Goal: Browse casually

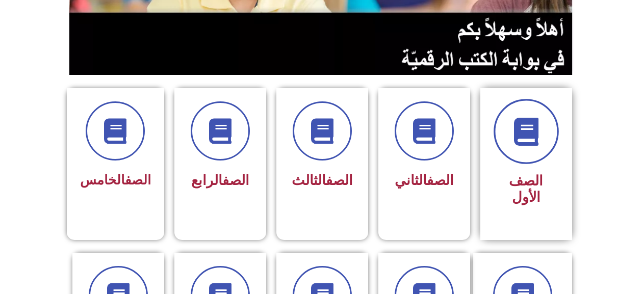
scroll to position [306, 0]
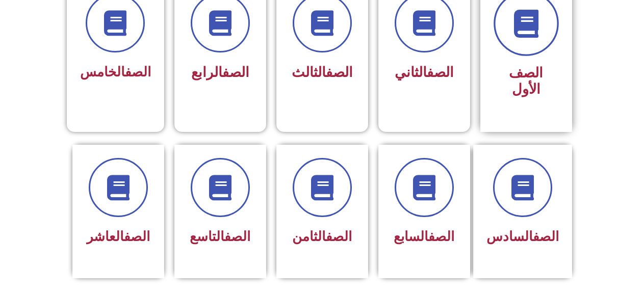
click at [522, 184] on span at bounding box center [522, 187] width 59 height 59
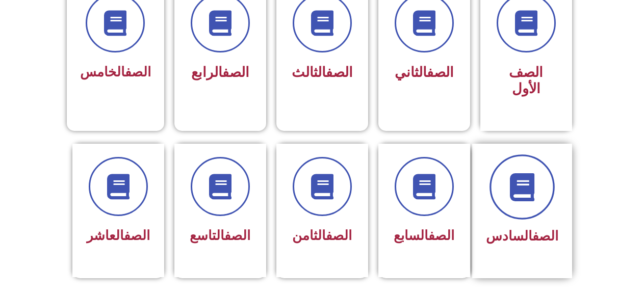
click at [514, 185] on span at bounding box center [521, 186] width 65 height 65
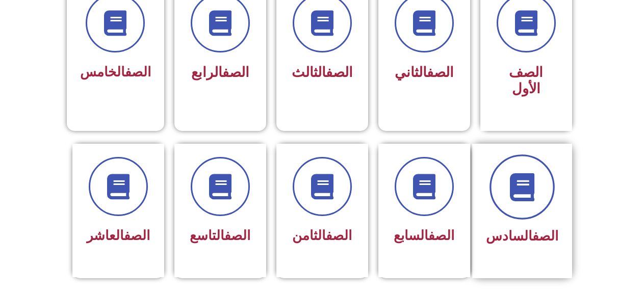
click at [514, 185] on span at bounding box center [521, 186] width 65 height 65
click at [514, 183] on span at bounding box center [521, 186] width 65 height 65
drag, startPoint x: 513, startPoint y: 180, endPoint x: 514, endPoint y: 163, distance: 17.9
click at [514, 167] on span at bounding box center [521, 186] width 65 height 65
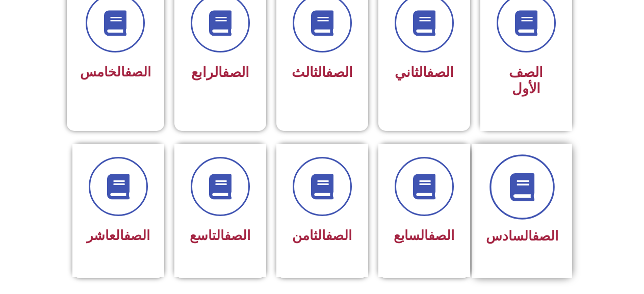
click at [516, 173] on icon at bounding box center [522, 187] width 28 height 28
click at [517, 173] on icon at bounding box center [522, 187] width 28 height 28
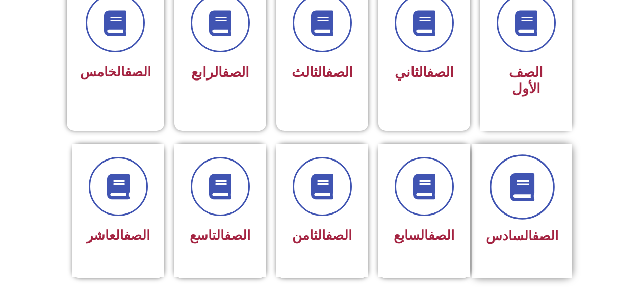
click at [517, 173] on icon at bounding box center [522, 187] width 28 height 28
